Goal: Navigation & Orientation: Find specific page/section

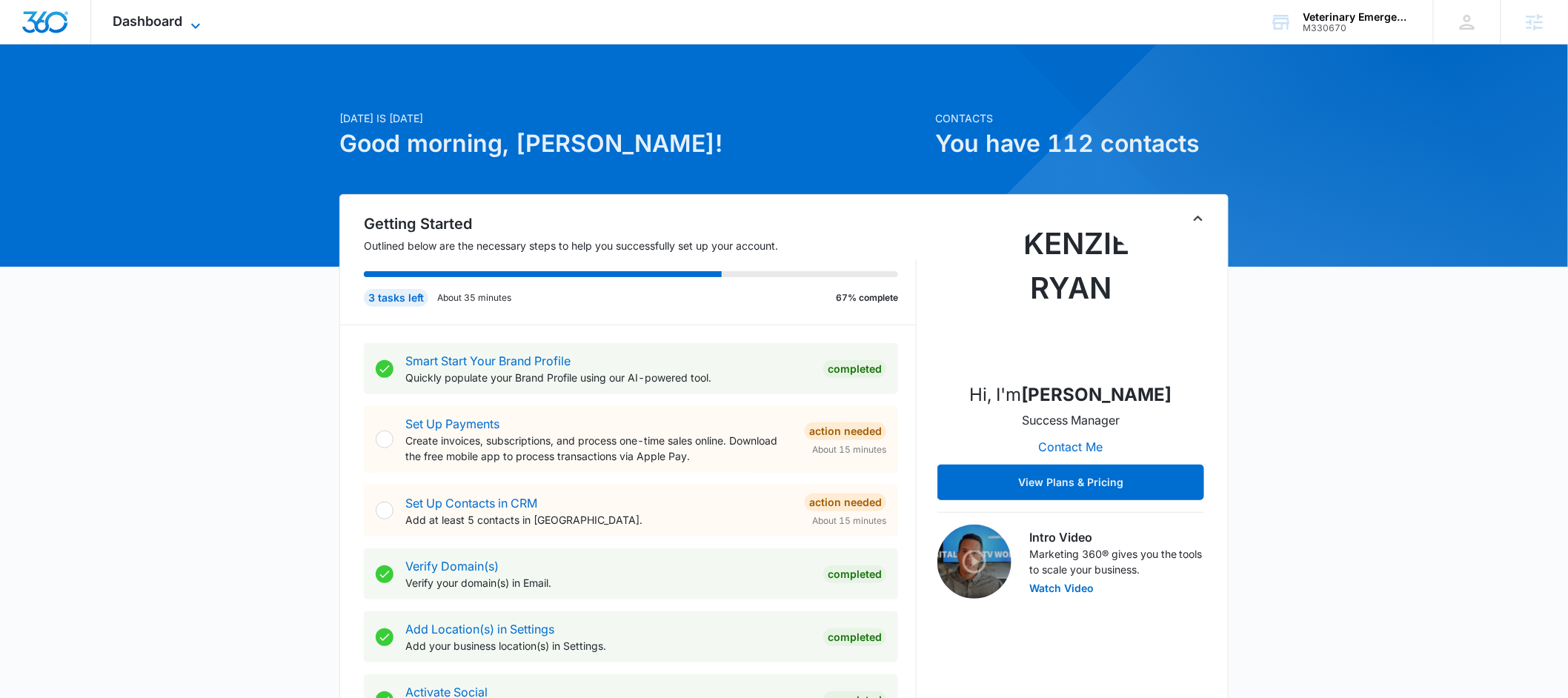
click at [151, 21] on span "Dashboard" at bounding box center [148, 21] width 70 height 15
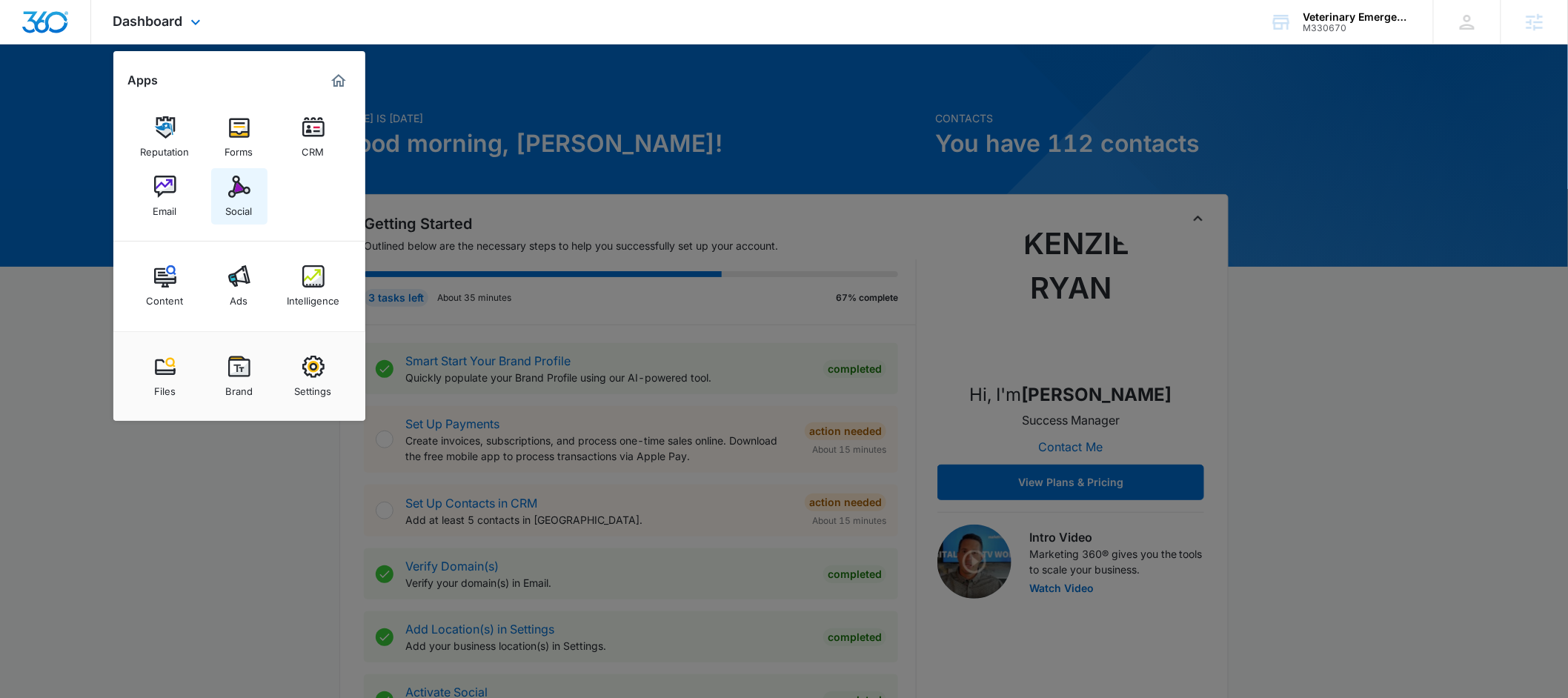
click at [232, 191] on img at bounding box center [239, 186] width 22 height 22
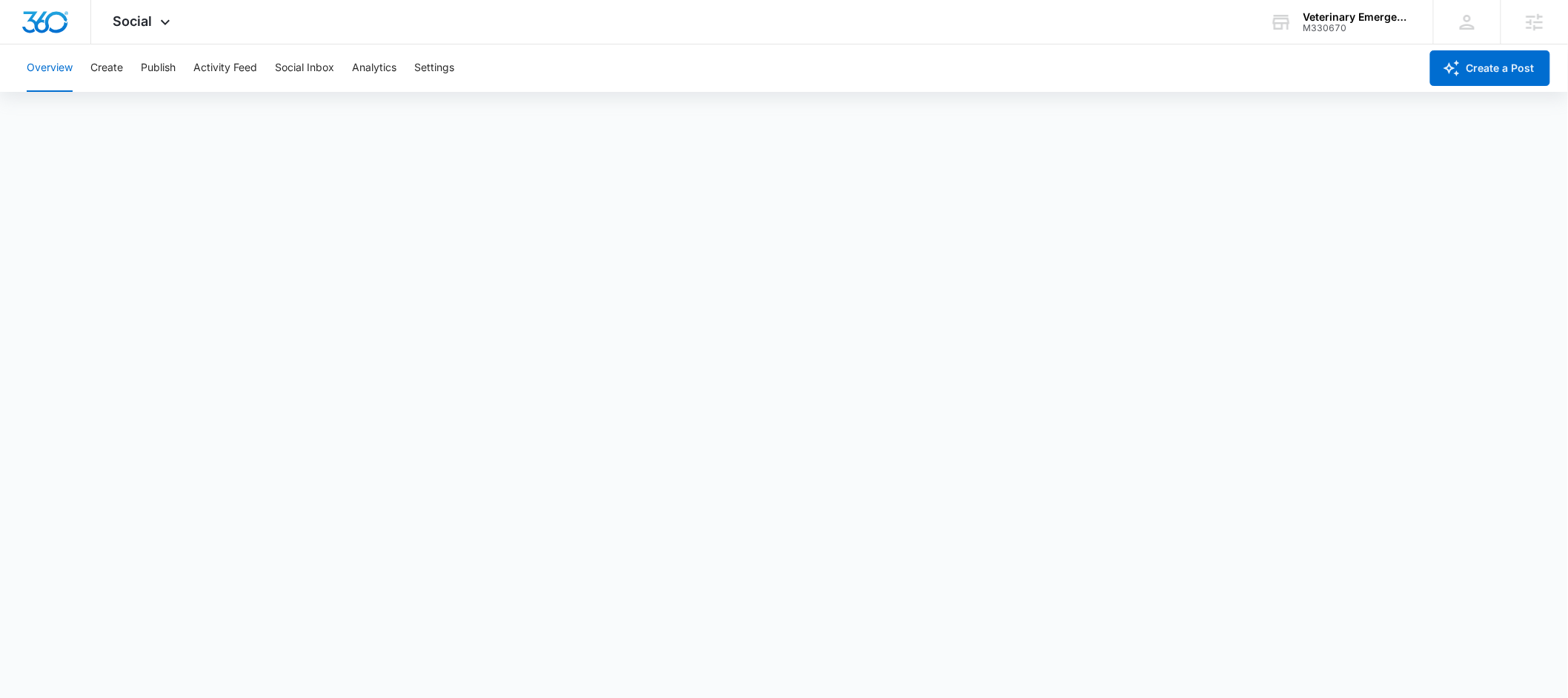
click at [124, 74] on div "Overview Create Publish Activity Feed Social Inbox Analytics Settings" at bounding box center [718, 68] width 1402 height 47
click at [106, 71] on button "Create" at bounding box center [107, 68] width 33 height 47
click at [163, 80] on button "Publish" at bounding box center [158, 68] width 35 height 47
click at [105, 73] on button "Create" at bounding box center [107, 68] width 33 height 47
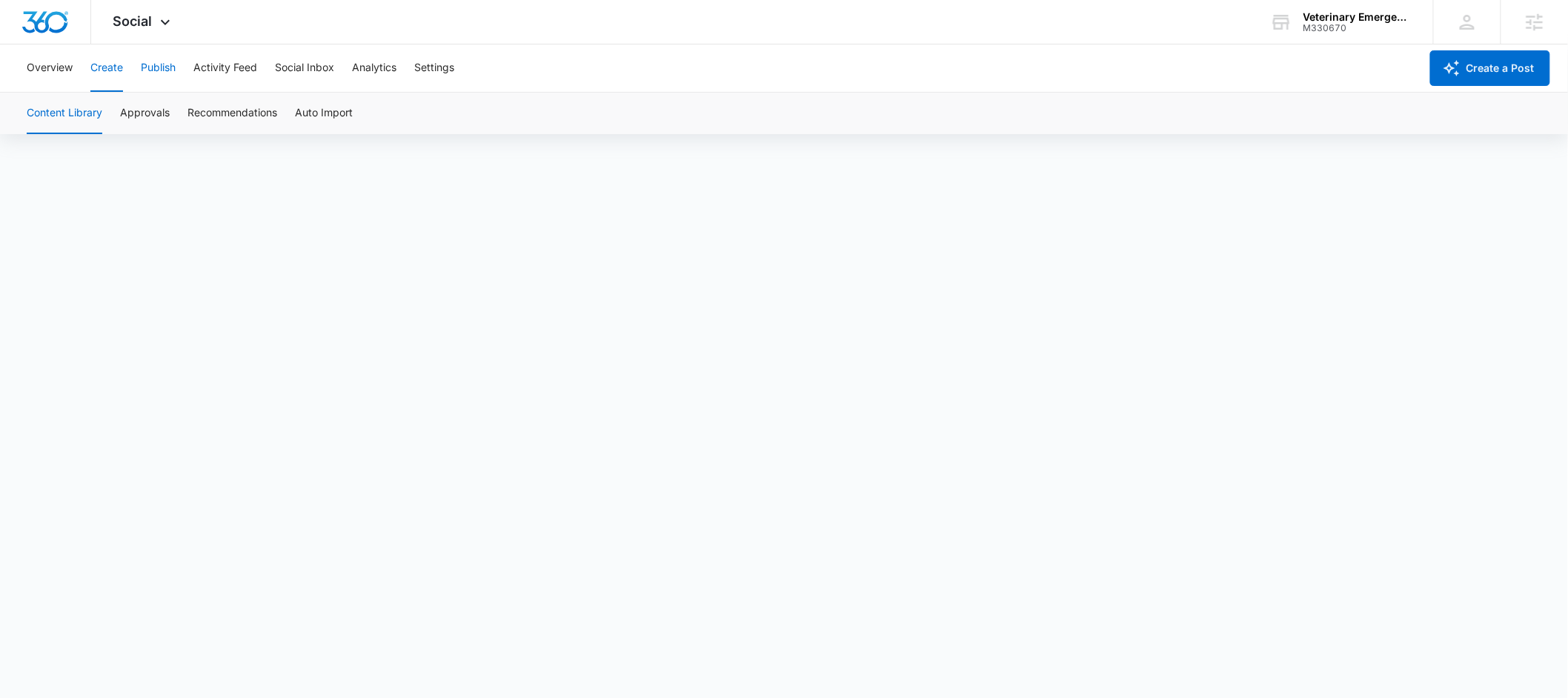
click at [157, 73] on button "Publish" at bounding box center [158, 68] width 35 height 47
click at [108, 125] on button "Schedules" at bounding box center [113, 113] width 50 height 42
click at [108, 73] on button "Create" at bounding box center [107, 68] width 33 height 47
click at [134, 116] on button "Approvals" at bounding box center [145, 113] width 49 height 42
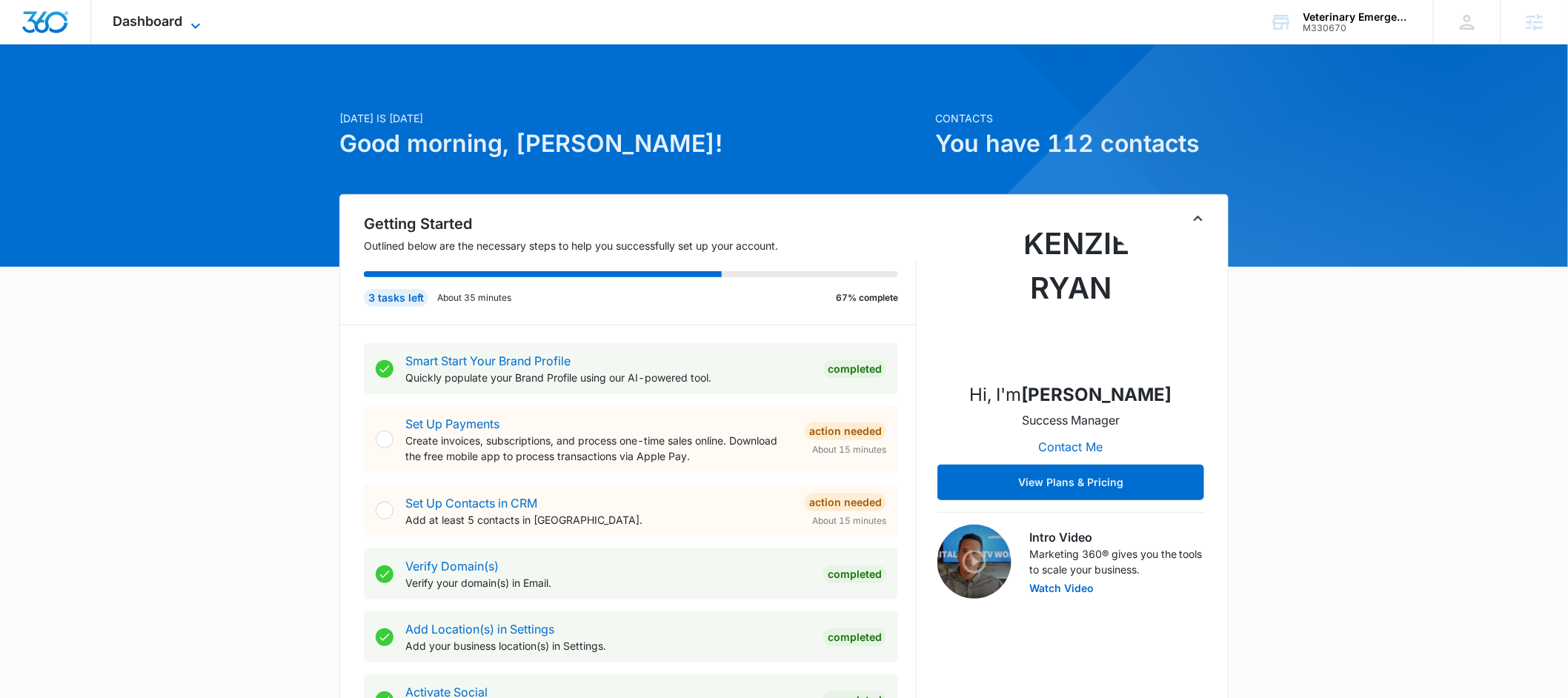
click at [158, 19] on span "Dashboard" at bounding box center [148, 21] width 70 height 15
